Goal: Task Accomplishment & Management: Use online tool/utility

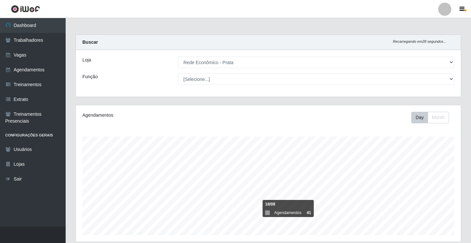
select select "192"
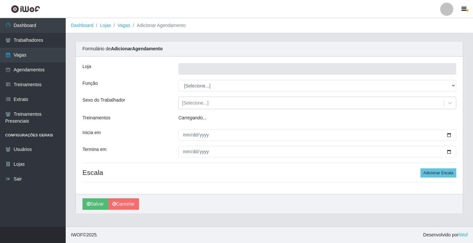
type input "Rede Econômico - Prata"
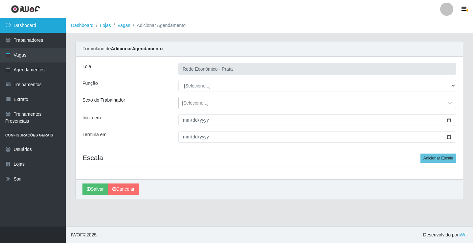
click at [45, 27] on link "Dashboard" at bounding box center [33, 25] width 66 height 15
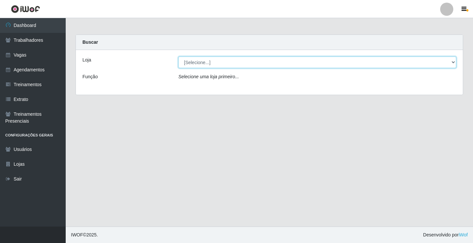
click at [452, 63] on select "[Selecione...] Rede Econômico - Prata" at bounding box center [317, 61] width 278 height 11
select select "192"
click at [178, 56] on select "[Selecione...] Rede Econômico - Prata" at bounding box center [317, 61] width 278 height 11
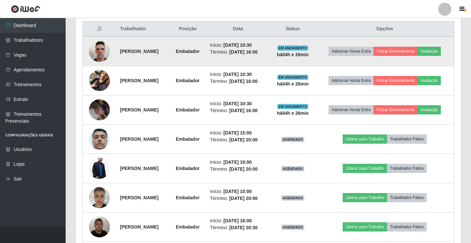
scroll to position [263, 0]
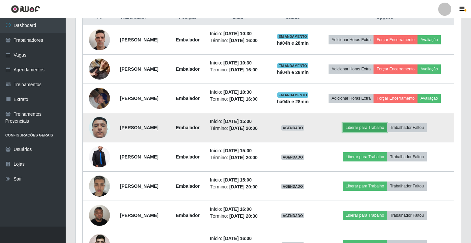
click at [369, 126] on button "Liberar para Trabalho" at bounding box center [365, 127] width 44 height 9
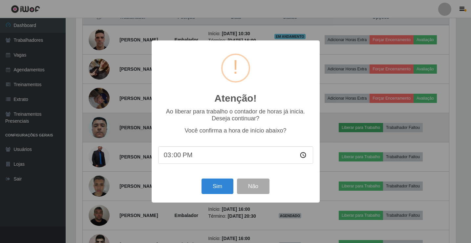
scroll to position [136, 382]
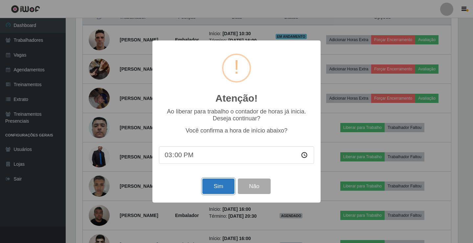
click at [216, 184] on button "Sim" at bounding box center [218, 185] width 32 height 15
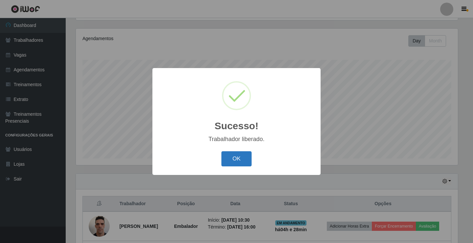
click at [234, 161] on button "OK" at bounding box center [236, 158] width 31 height 15
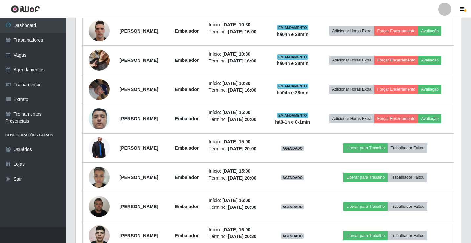
scroll to position [274, 0]
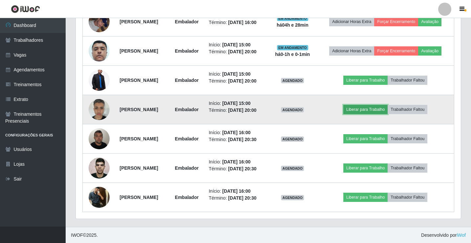
click at [365, 114] on button "Liberar para Trabalho" at bounding box center [366, 109] width 44 height 9
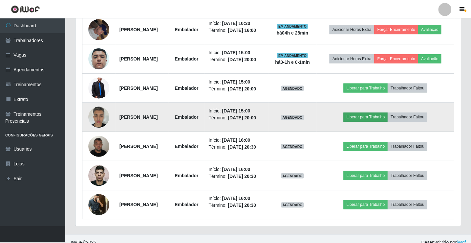
scroll to position [136, 382]
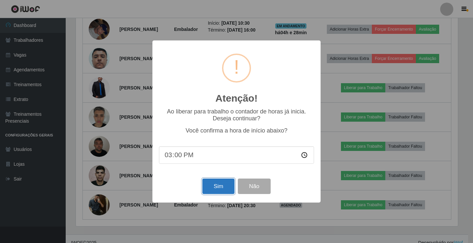
click at [220, 186] on button "Sim" at bounding box center [218, 185] width 32 height 15
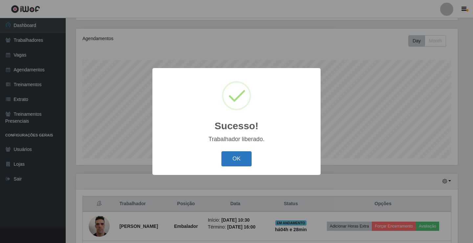
click at [235, 160] on button "OK" at bounding box center [236, 158] width 31 height 15
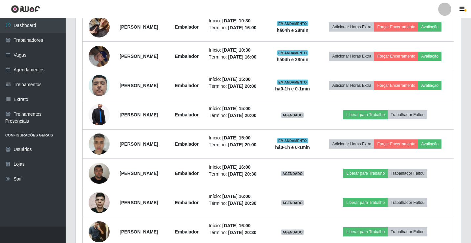
scroll to position [339, 0]
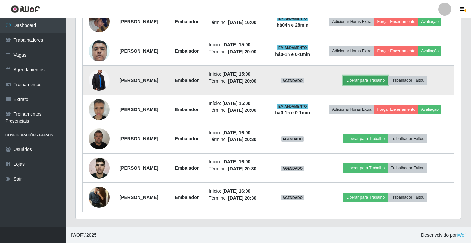
click at [363, 85] on button "Liberar para Trabalho" at bounding box center [366, 80] width 44 height 9
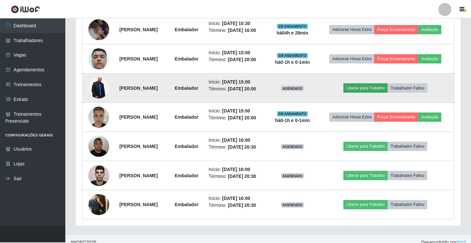
scroll to position [136, 382]
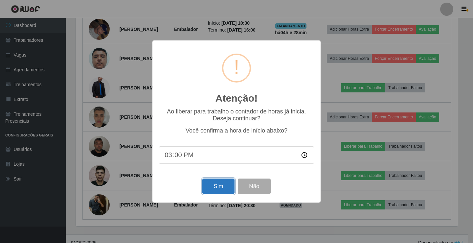
click at [217, 184] on button "Sim" at bounding box center [218, 185] width 32 height 15
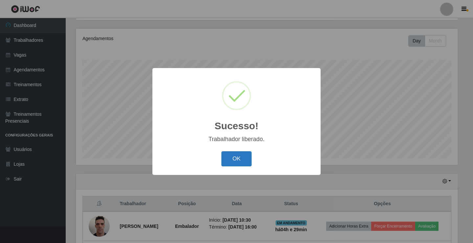
click at [232, 160] on button "OK" at bounding box center [236, 158] width 31 height 15
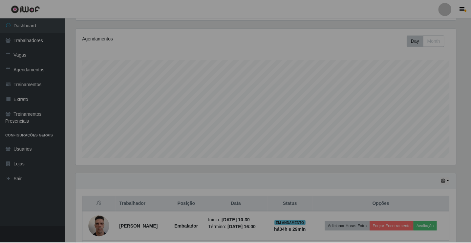
scroll to position [0, 0]
